Goal: Understand process/instructions

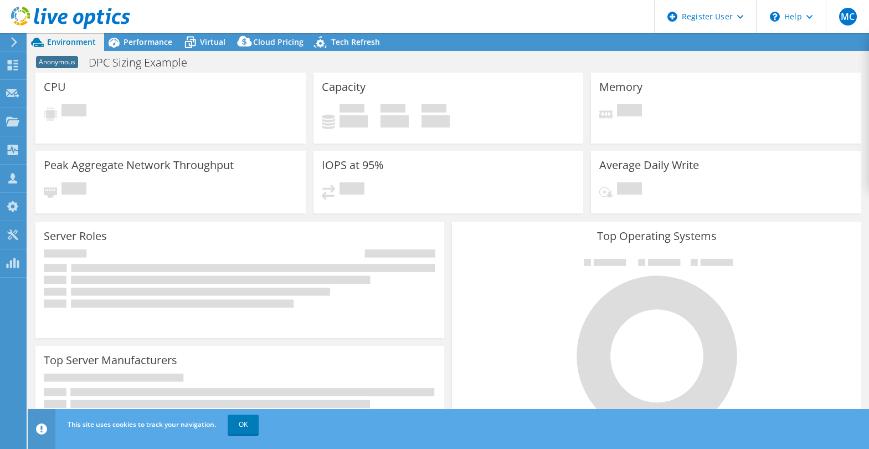
select select "USD"
select select "USEast"
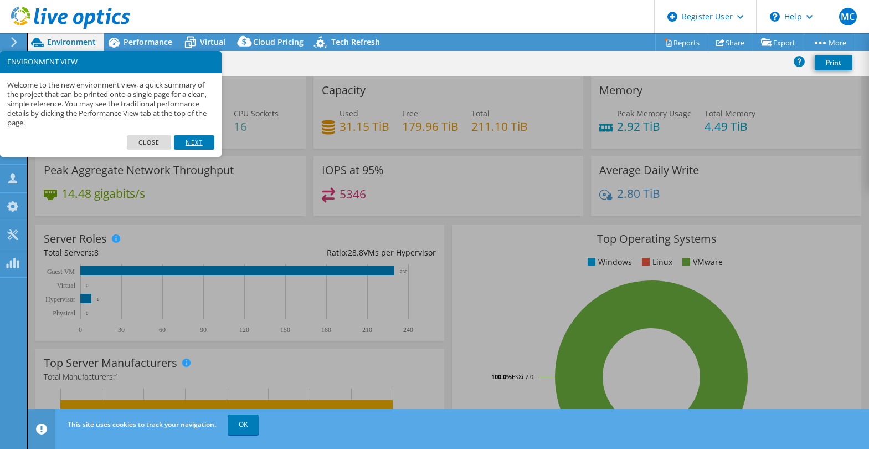
click at [196, 143] on link "Next" at bounding box center [194, 142] width 40 height 14
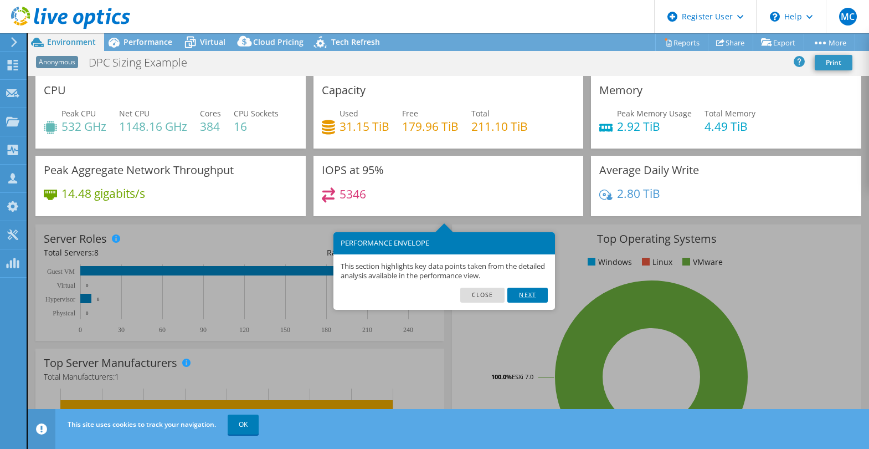
click at [522, 295] on link "Next" at bounding box center [527, 294] width 40 height 14
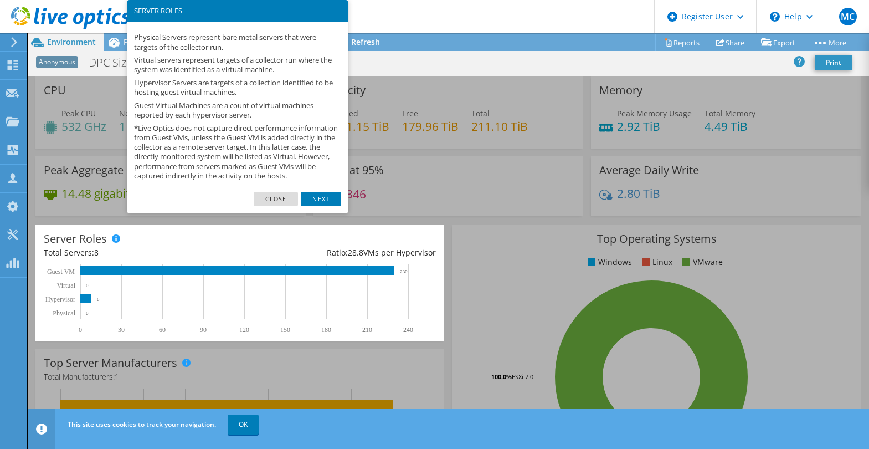
click at [328, 206] on link "Next" at bounding box center [321, 199] width 40 height 14
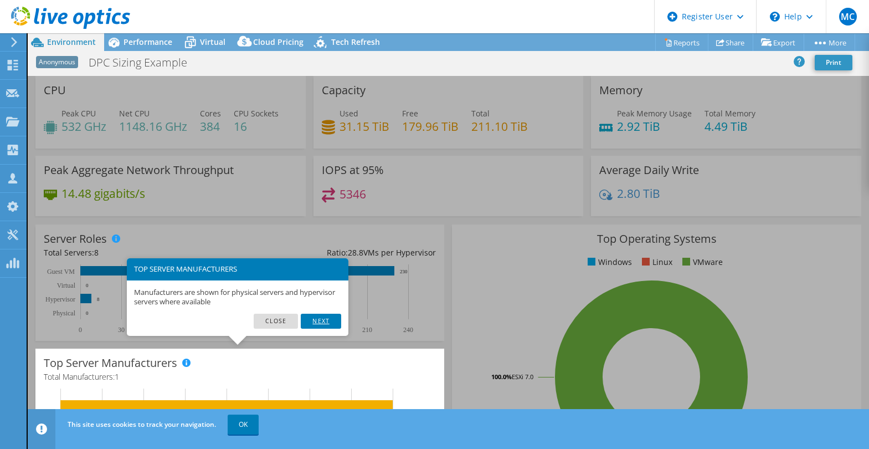
click at [328, 320] on link "Next" at bounding box center [321, 321] width 40 height 14
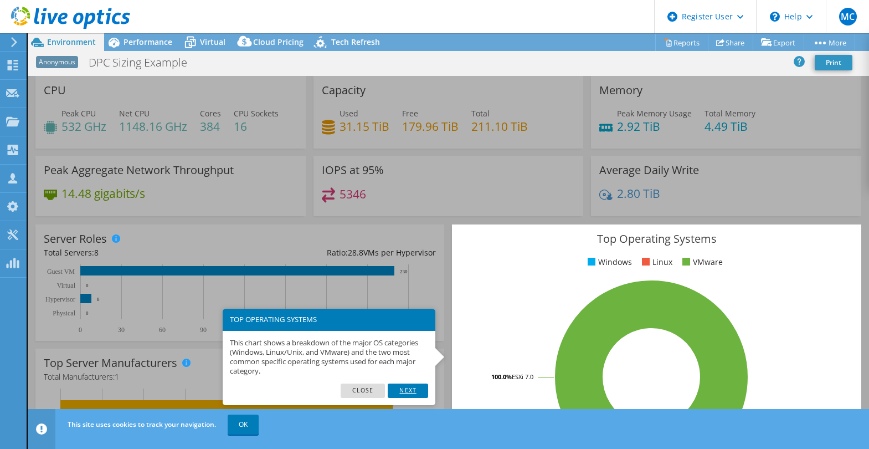
click at [399, 392] on link "Next" at bounding box center [408, 390] width 40 height 14
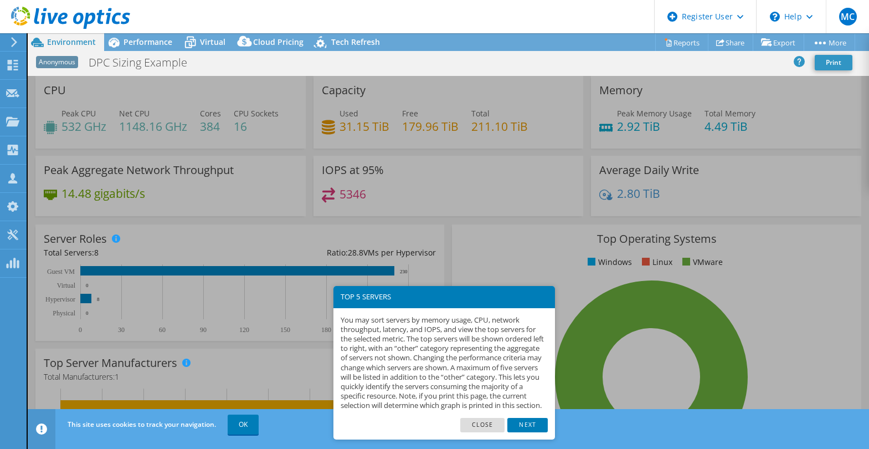
scroll to position [291, 0]
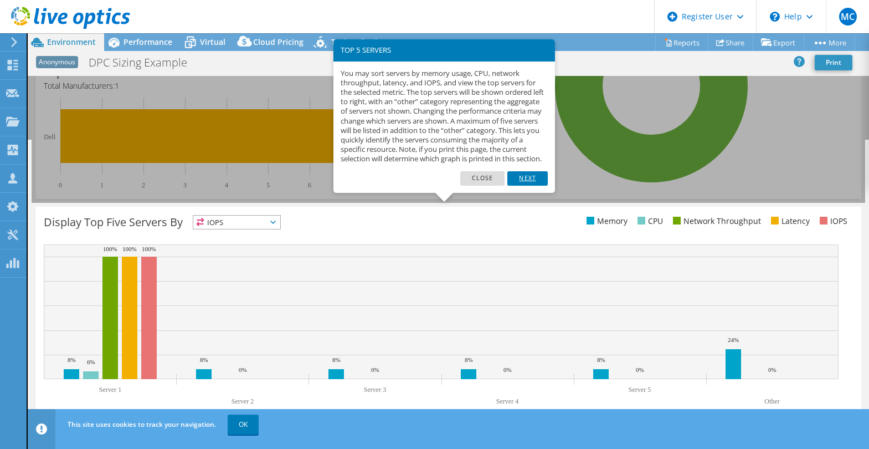
click at [522, 186] on link "Next" at bounding box center [527, 178] width 40 height 14
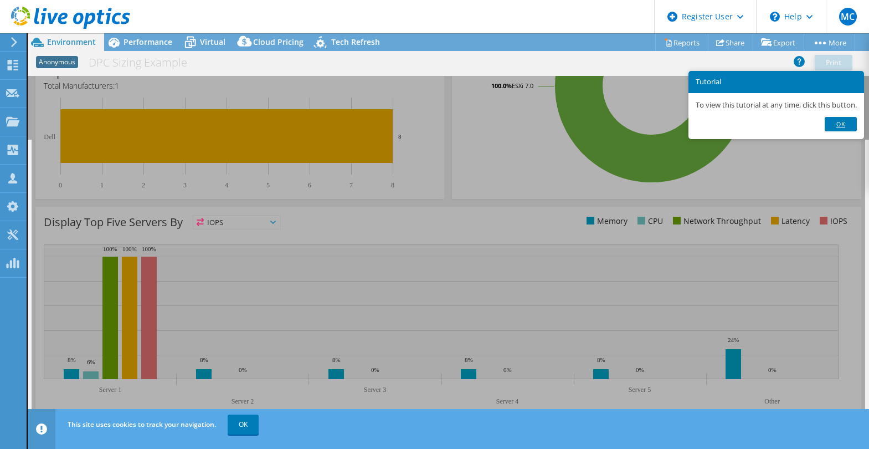
click at [840, 125] on link "Ok" at bounding box center [841, 124] width 32 height 14
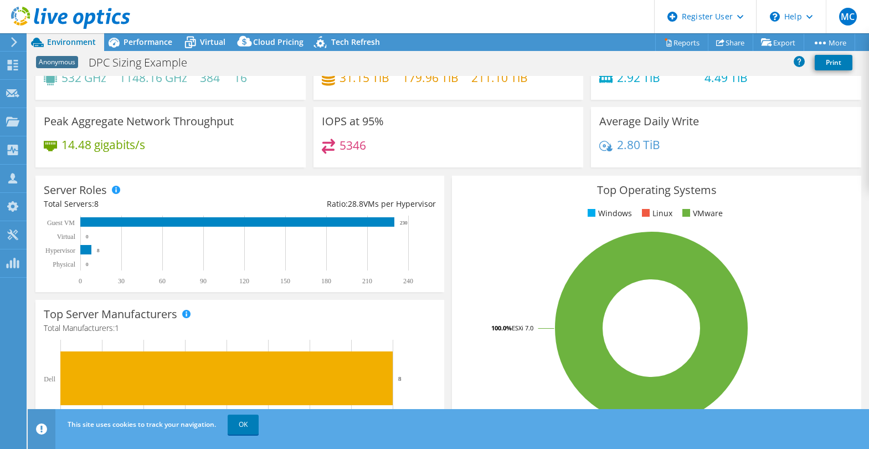
scroll to position [0, 0]
